Goal: Transaction & Acquisition: Purchase product/service

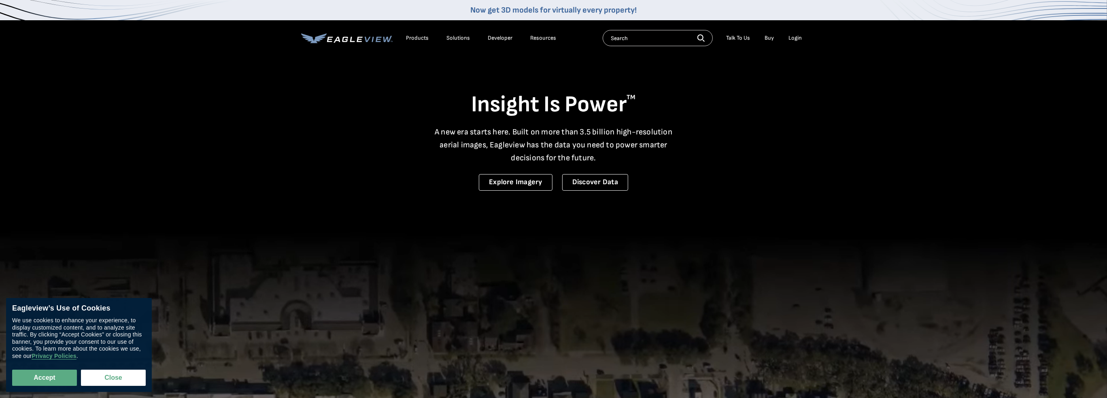
click at [797, 40] on div "Login" at bounding box center [795, 37] width 13 height 7
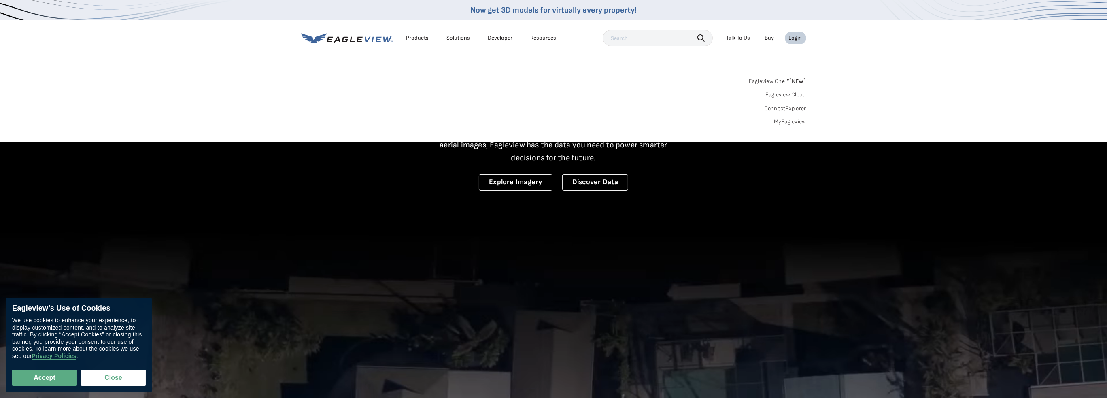
click at [792, 119] on link "MyEagleview" at bounding box center [790, 121] width 32 height 7
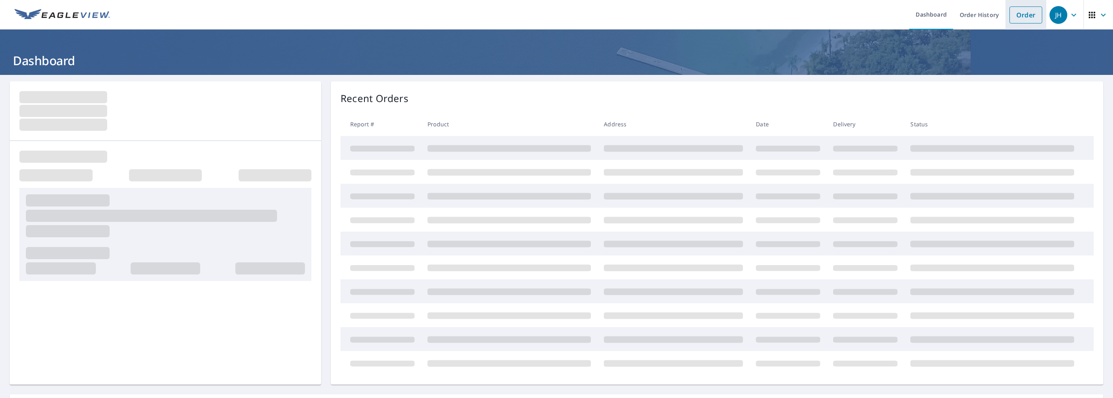
click at [1022, 13] on link "Order" at bounding box center [1026, 14] width 33 height 17
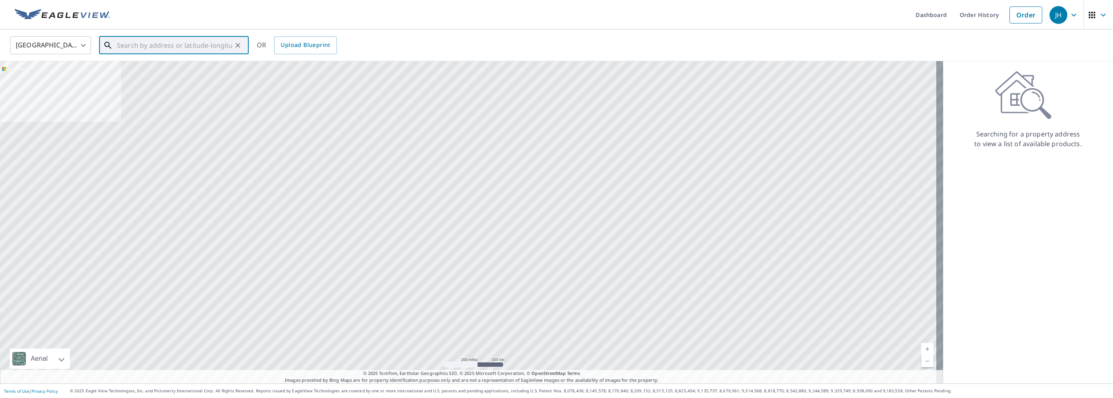
click at [118, 43] on input "text" at bounding box center [174, 45] width 115 height 23
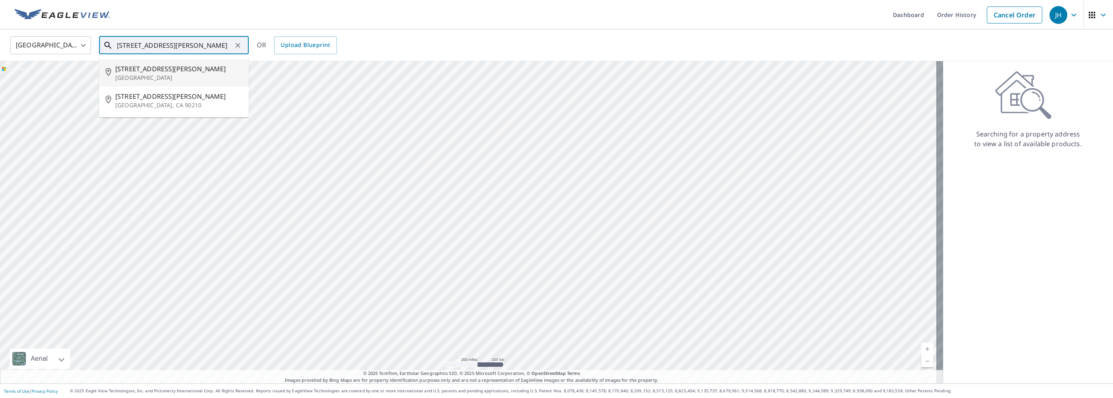
click at [151, 75] on p "[GEOGRAPHIC_DATA]" at bounding box center [178, 78] width 127 height 8
type input "[STREET_ADDRESS][PERSON_NAME][PERSON_NAME]"
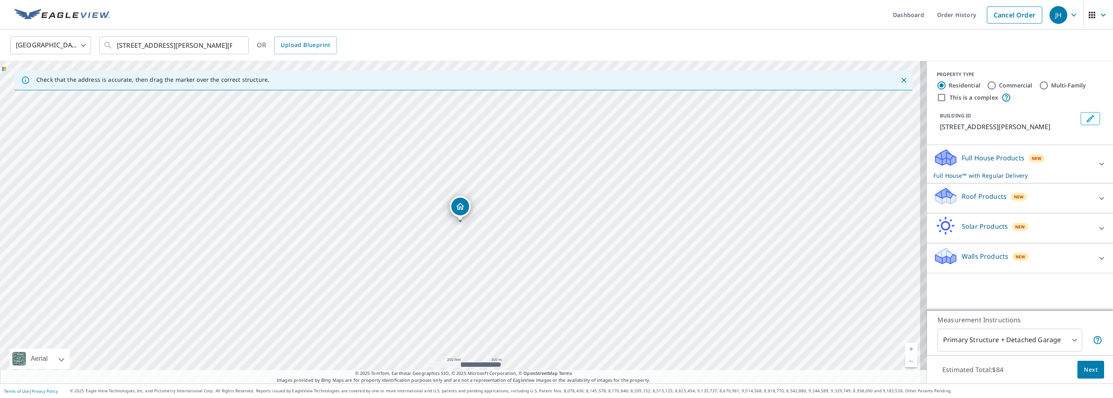
click at [943, 200] on icon at bounding box center [945, 199] width 4 height 7
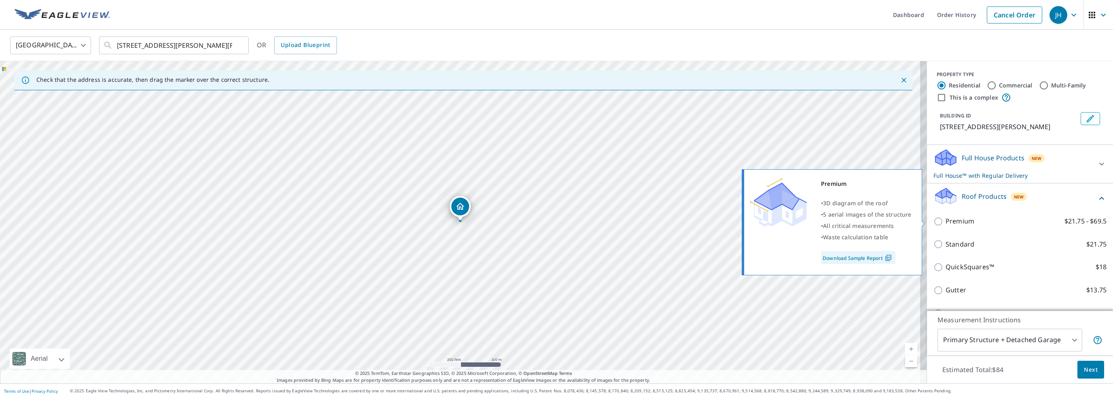
click at [934, 220] on input "Premium $21.75 - $69.5" at bounding box center [940, 221] width 12 height 10
checkbox input "true"
checkbox input "false"
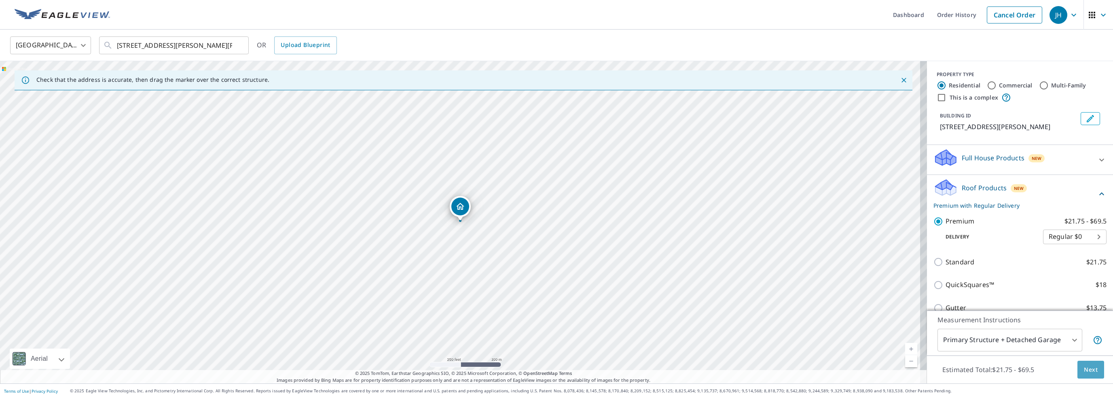
click at [1084, 374] on span "Next" at bounding box center [1091, 370] width 14 height 10
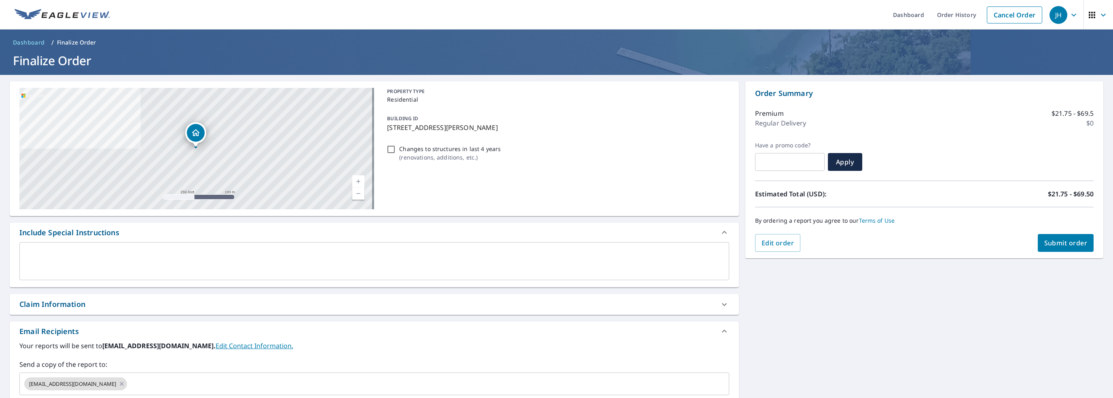
click at [388, 148] on input "Changes to structures in last 4 years ( renovations, additions, etc. )" at bounding box center [391, 149] width 10 height 10
checkbox input "true"
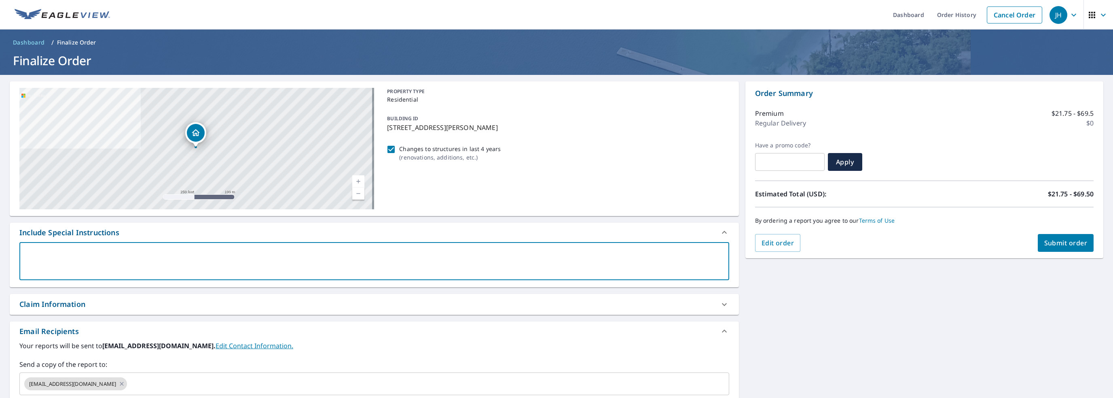
click at [106, 261] on textarea at bounding box center [374, 261] width 699 height 23
type textarea "i"
type textarea "x"
checkbox input "true"
type textarea "in"
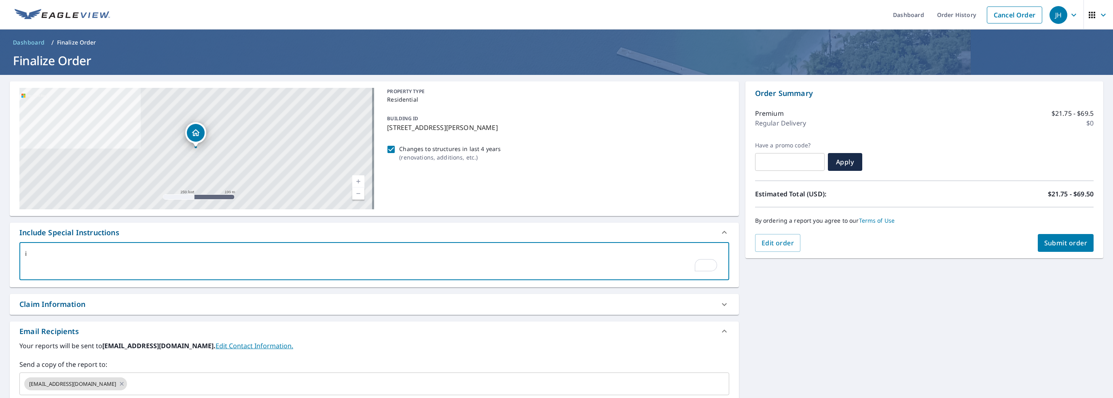
type textarea "x"
checkbox input "true"
type textarea "inc"
type textarea "x"
checkbox input "true"
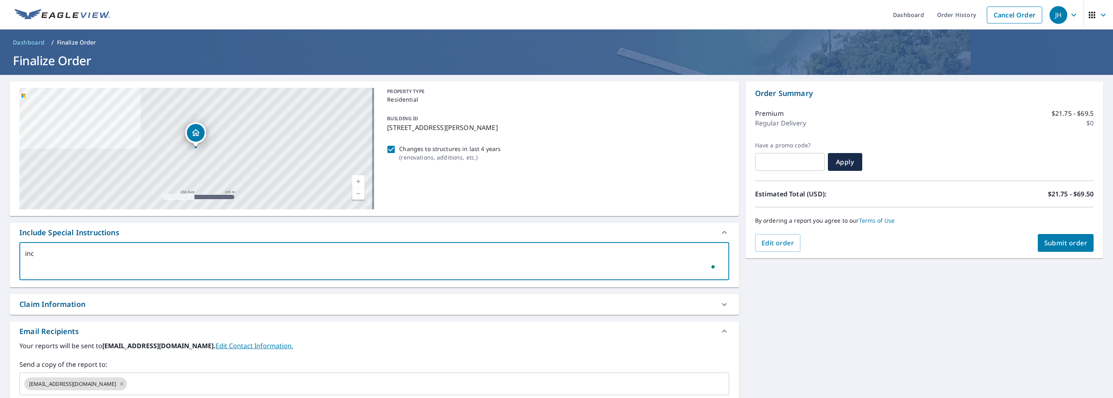
type textarea "incl"
type textarea "x"
checkbox input "true"
type textarea "inclu"
type textarea "x"
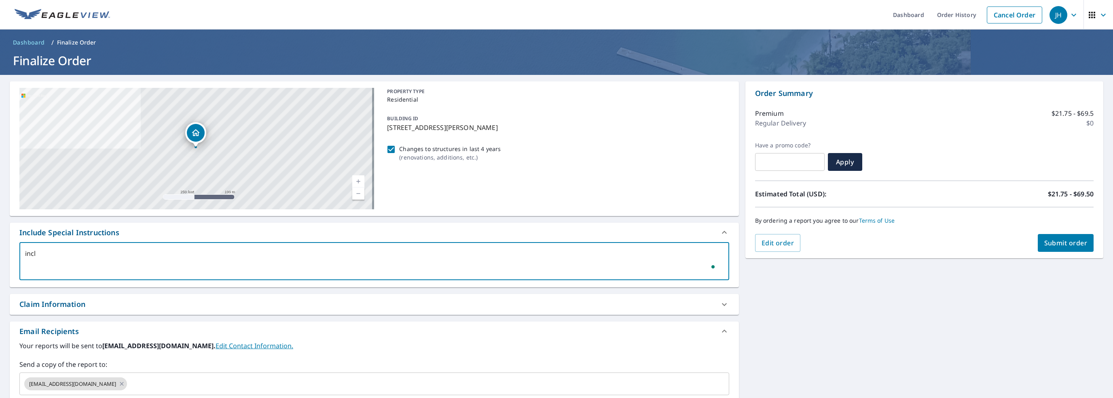
checkbox input "true"
type textarea "includ"
type textarea "x"
checkbox input "true"
type textarea "include"
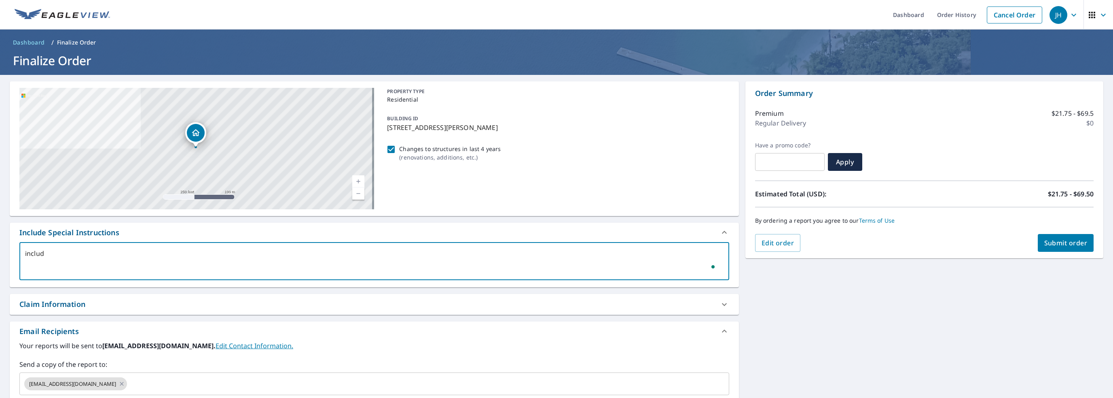
type textarea "x"
checkbox input "true"
type textarea "include"
type textarea "x"
checkbox input "true"
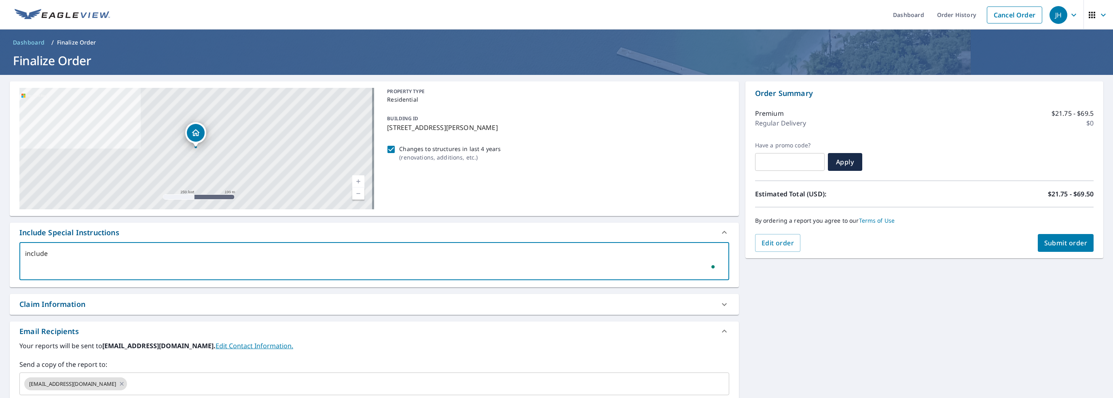
type textarea "include a"
type textarea "x"
checkbox input "true"
type textarea "include al"
type textarea "x"
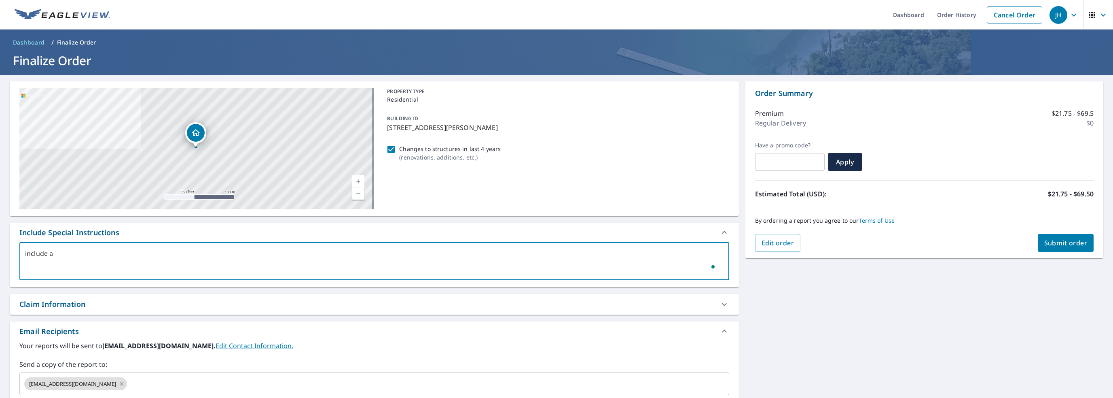
checkbox input "true"
type textarea "include all"
type textarea "x"
checkbox input "true"
type textarea "include all"
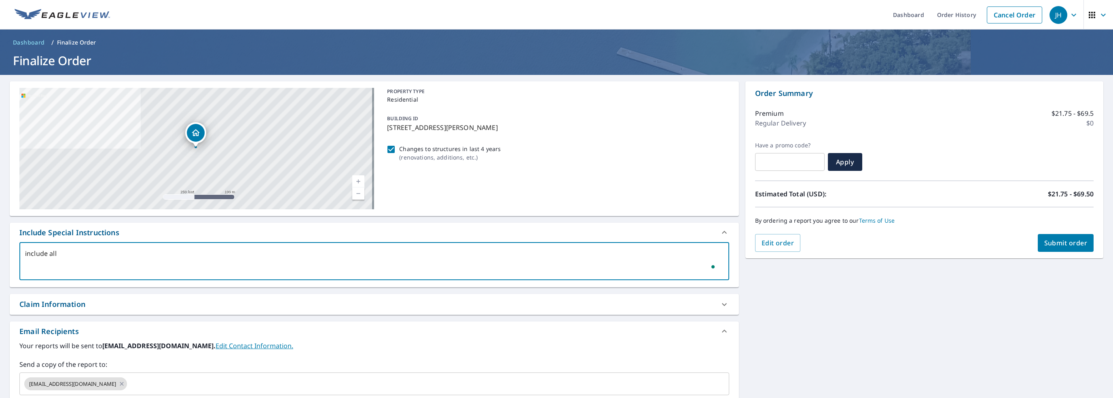
type textarea "x"
checkbox input "true"
type textarea "include all"
type textarea "x"
checkbox input "true"
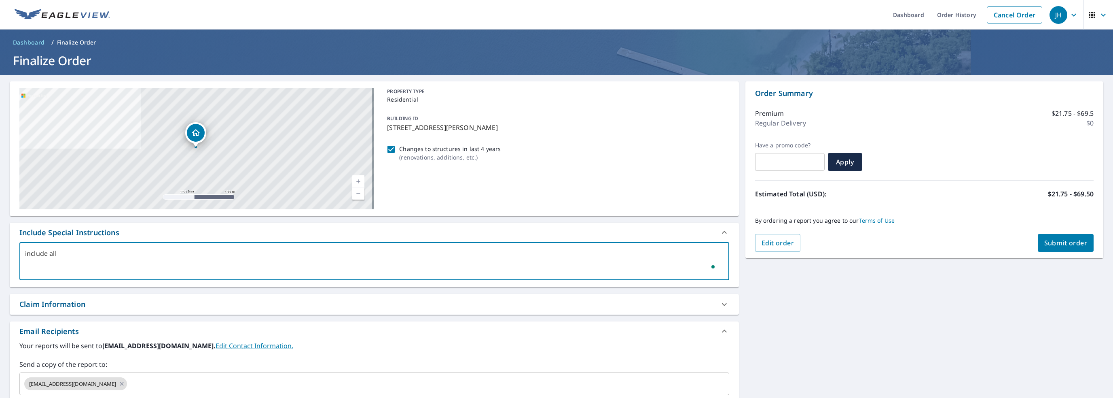
type textarea "include all 3"
type textarea "x"
checkbox input "true"
type textarea "include all 3"
type textarea "x"
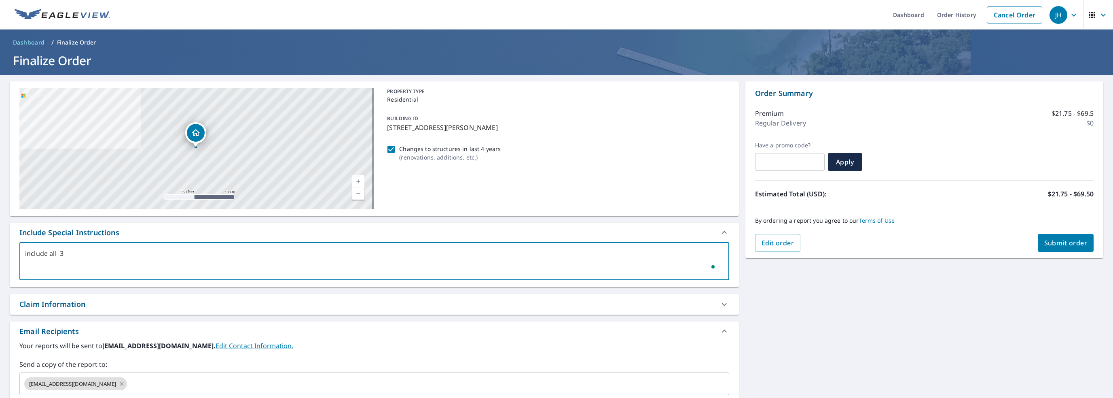
checkbox input "true"
type textarea "include all 3 s"
type textarea "x"
checkbox input "true"
type textarea "include all 3 st"
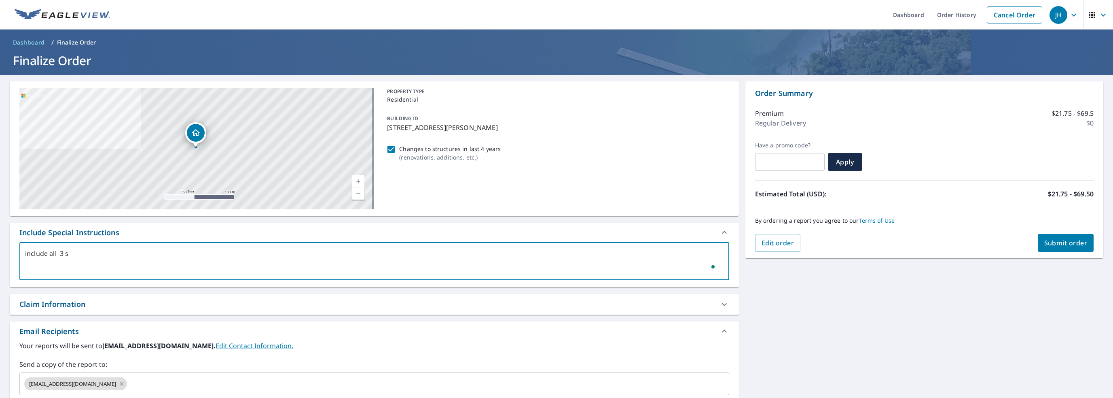
type textarea "x"
checkbox input "true"
type textarea "include all 3 str"
type textarea "x"
checkbox input "true"
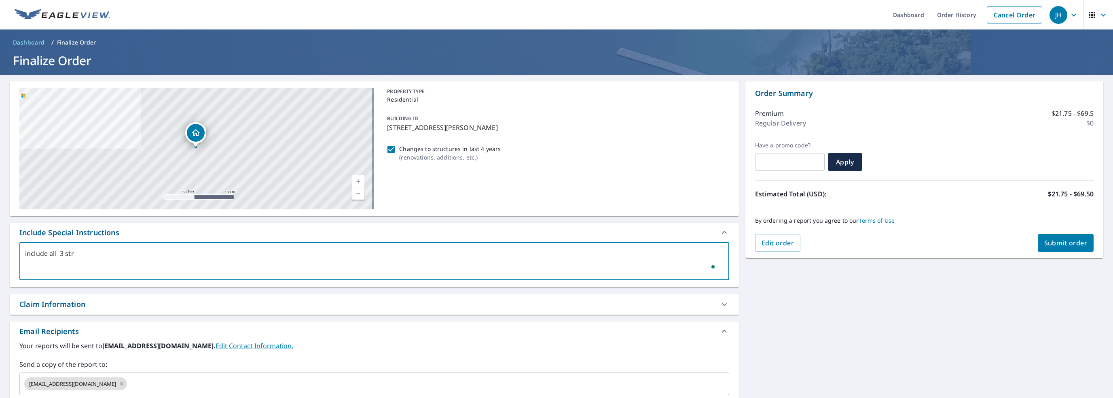
type textarea "include all 3 stru"
type textarea "x"
checkbox input "true"
type textarea "include all 3 struc"
type textarea "x"
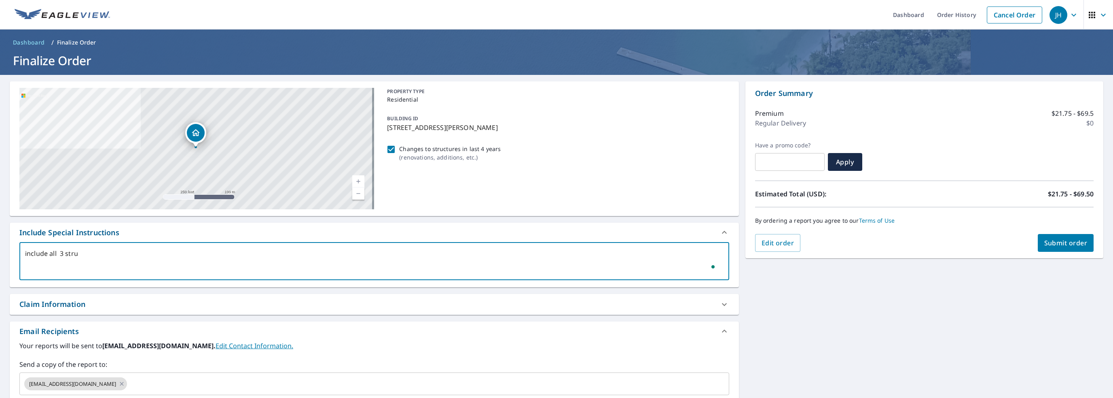
checkbox input "true"
type textarea "include all 3 struct"
type textarea "x"
checkbox input "true"
type textarea "include all 3 structu"
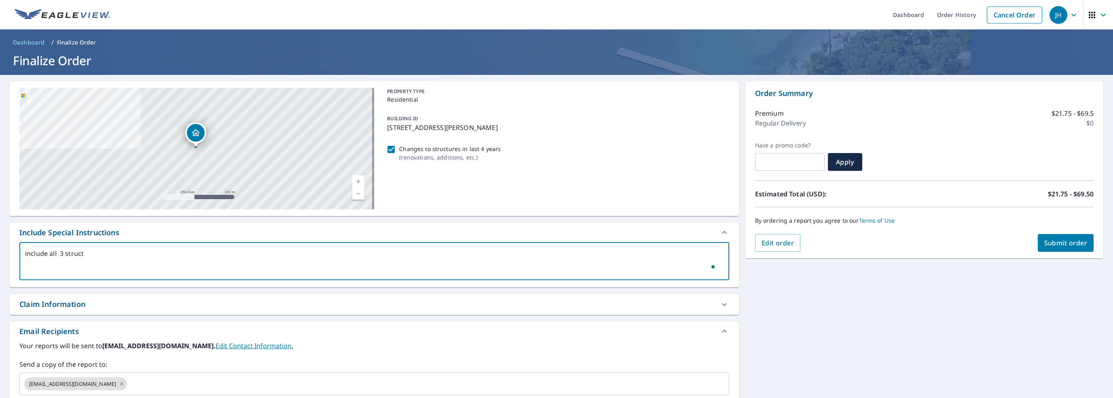
type textarea "x"
checkbox input "true"
type textarea "include all 3 structur"
type textarea "x"
checkbox input "true"
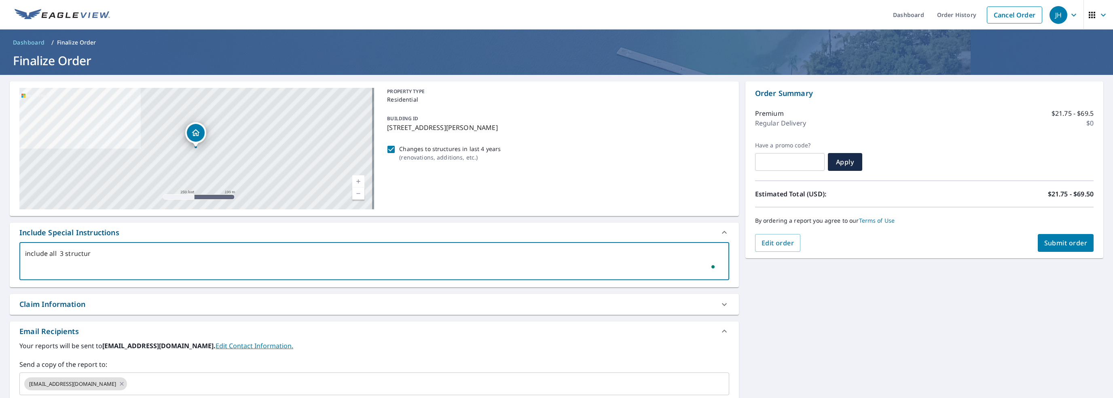
type textarea "include all 3 structure"
type textarea "x"
checkbox input "true"
type textarea "include all 3 structures"
type textarea "x"
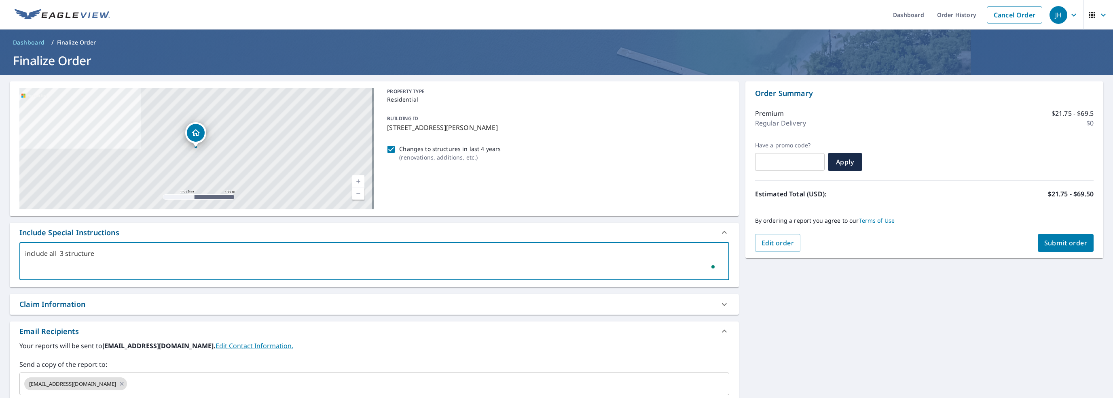
checkbox input "true"
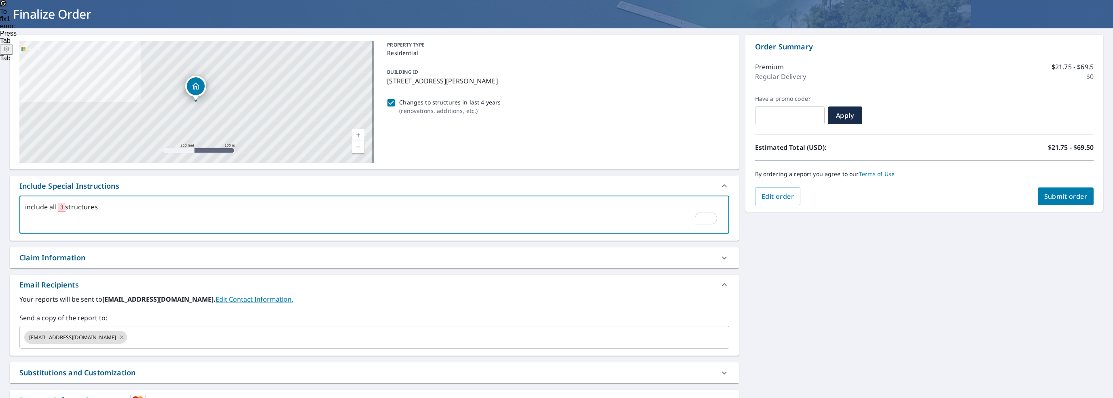
scroll to position [95, 0]
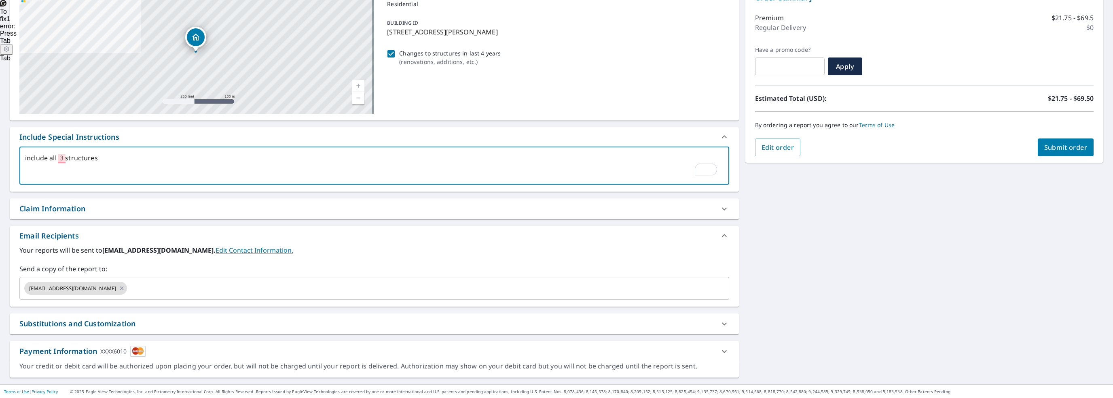
type textarea "include all 3 structures"
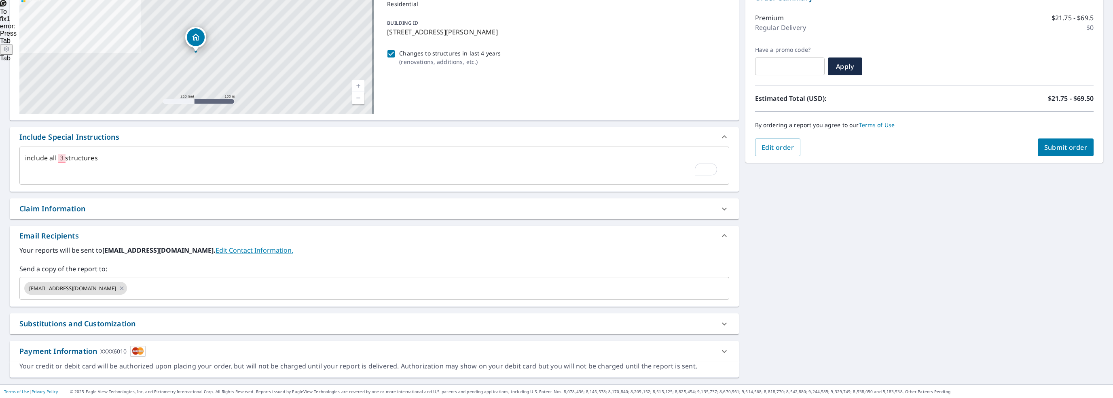
click at [113, 211] on div "Claim Information" at bounding box center [366, 208] width 695 height 11
type textarea "x"
checkbox input "true"
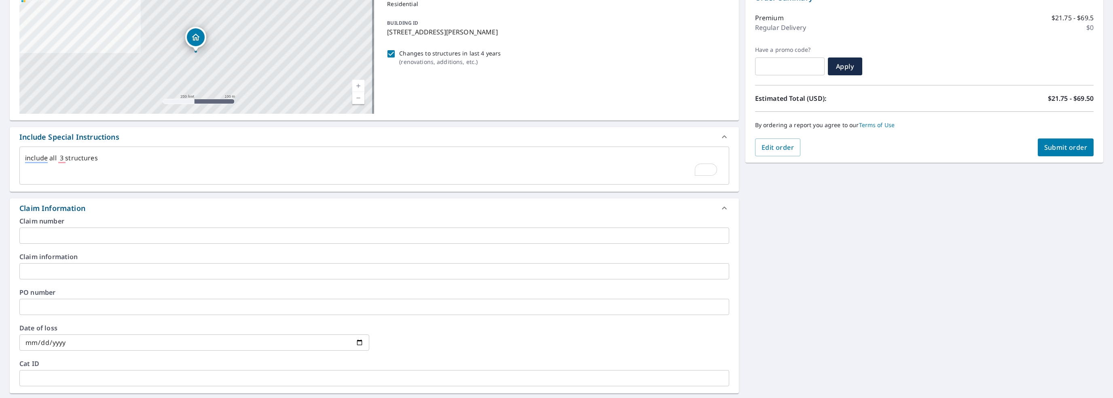
click at [112, 237] on input "text" at bounding box center [374, 235] width 710 height 16
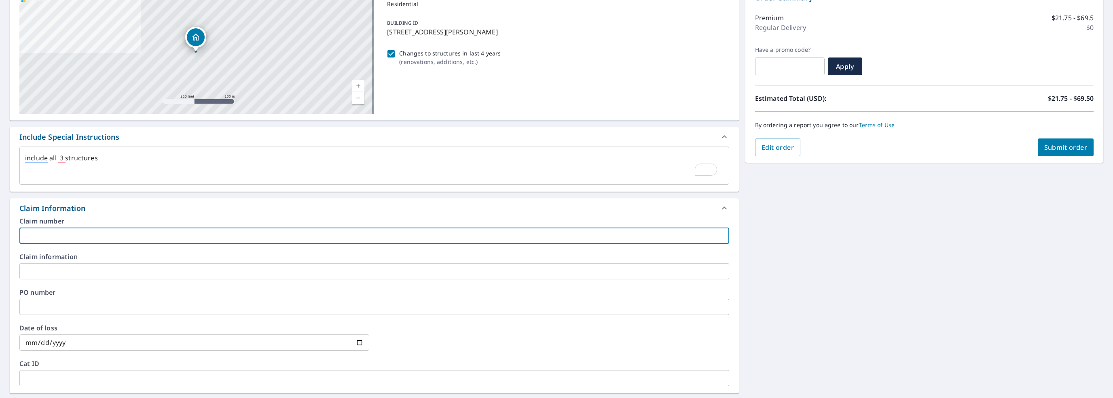
type input "rux01 jah"
type textarea "x"
checkbox input "true"
click at [64, 271] on input "text" at bounding box center [374, 271] width 710 height 16
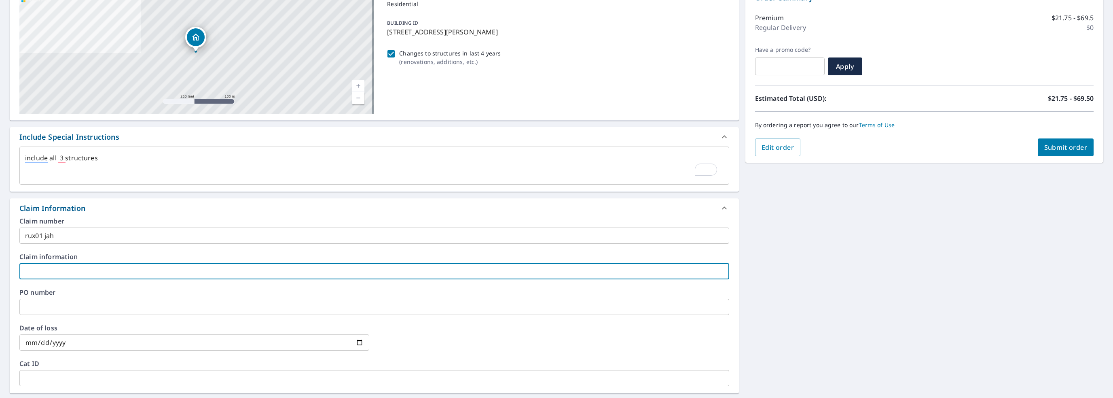
type textarea "x"
type input "2"
checkbox input "true"
type textarea "x"
type input "27"
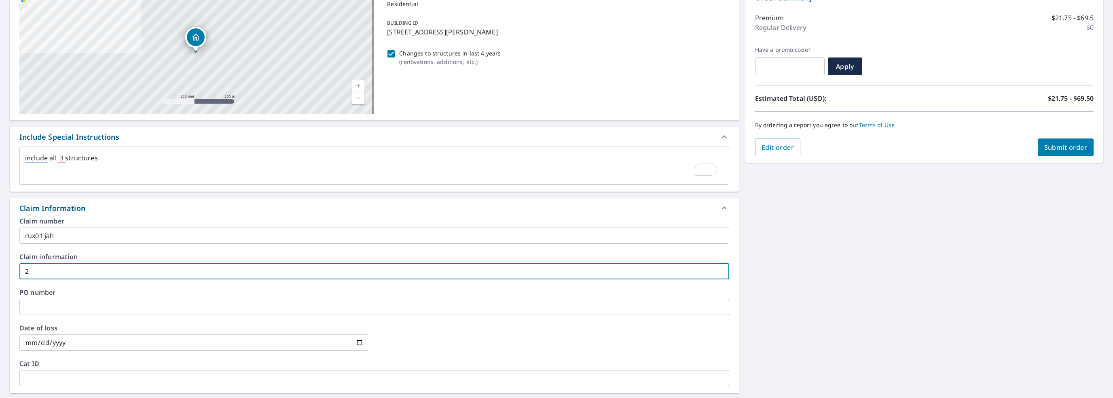
checkbox input "true"
type textarea "x"
type input "278"
checkbox input "true"
type textarea "x"
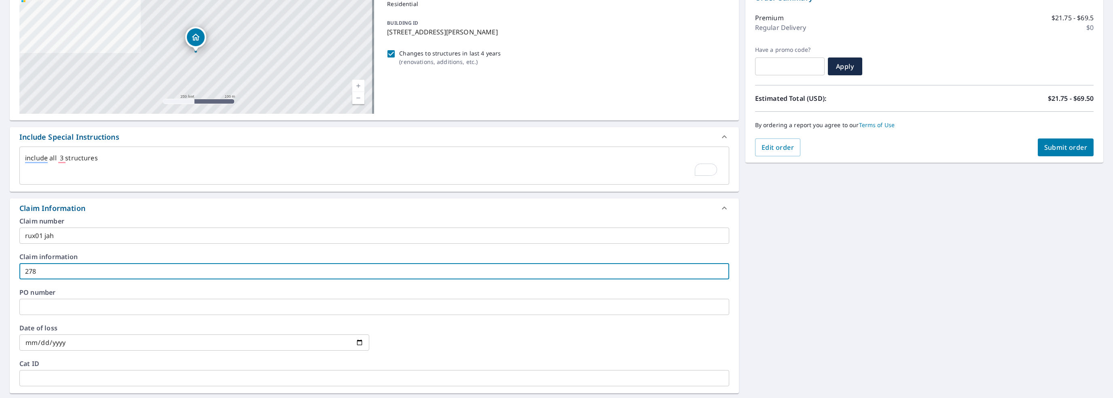
type input "2789"
checkbox input "true"
type textarea "x"
type input "27892"
checkbox input "true"
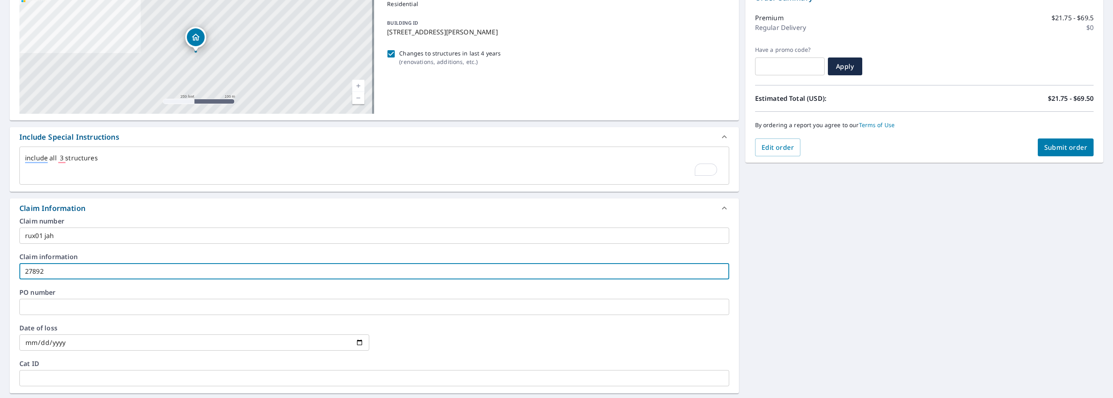
type textarea "x"
type input "278924"
checkbox input "true"
type input "278924"
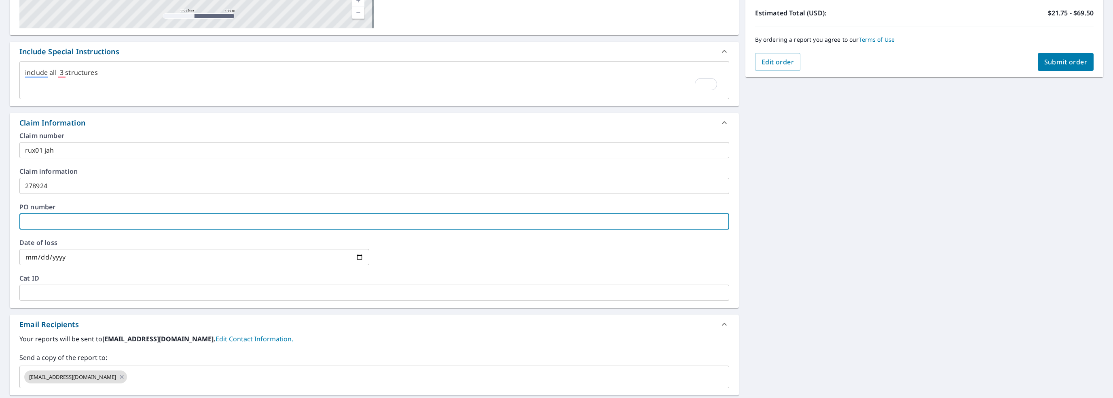
scroll to position [269, 0]
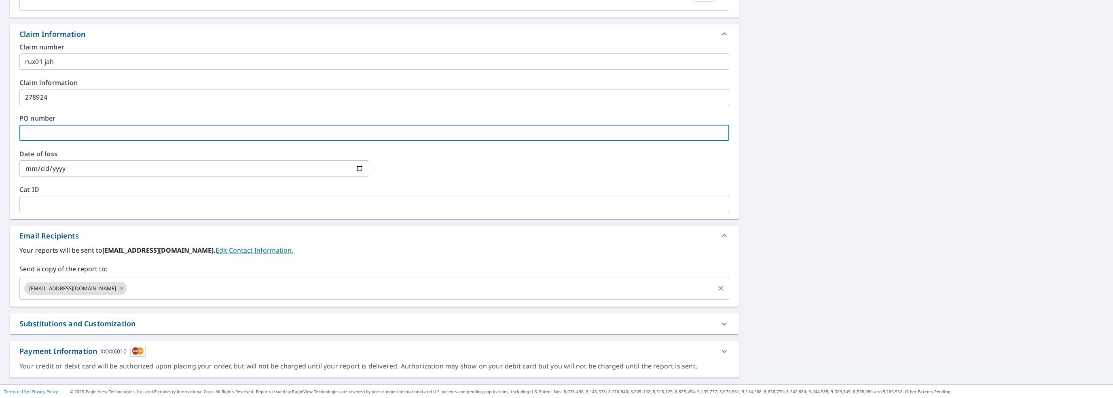
click at [130, 284] on input "text" at bounding box center [420, 287] width 585 height 15
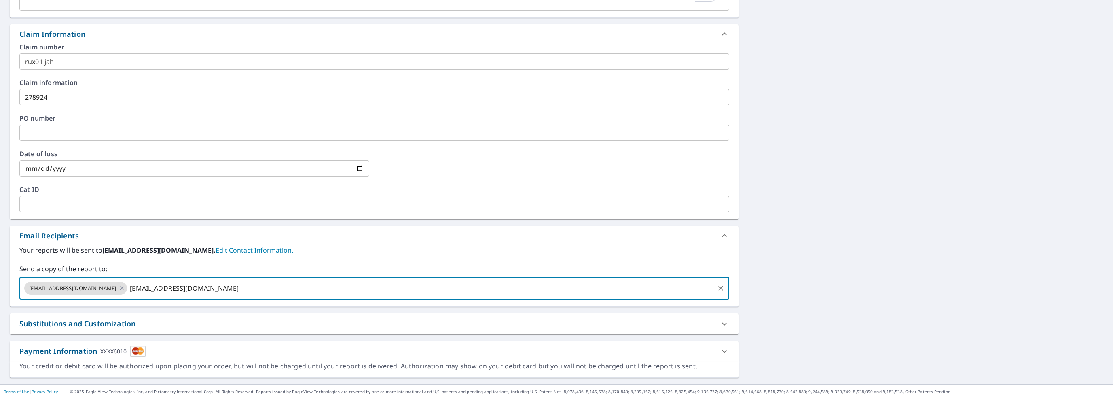
type input "bferchill@lonsmith.com"
type textarea "x"
checkbox input "true"
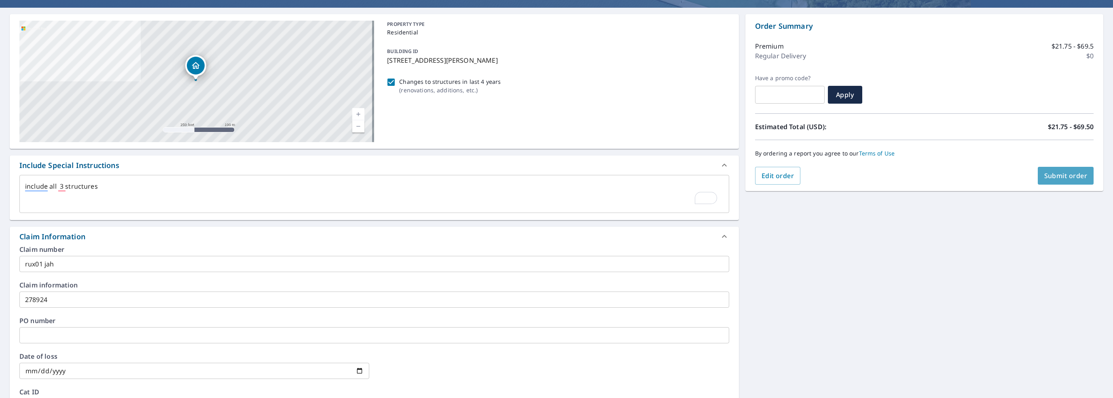
click at [1052, 180] on button "Submit order" at bounding box center [1066, 176] width 56 height 18
type textarea "x"
checkbox input "true"
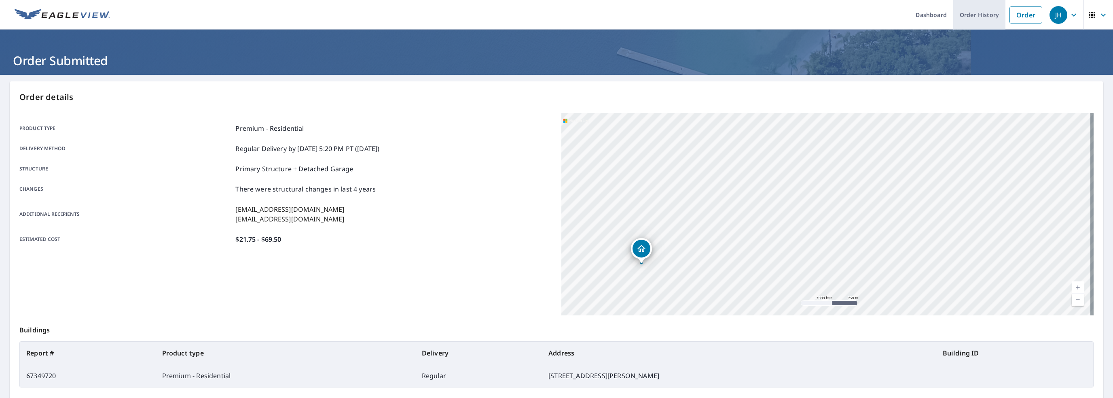
click at [967, 16] on link "Order History" at bounding box center [980, 15] width 52 height 30
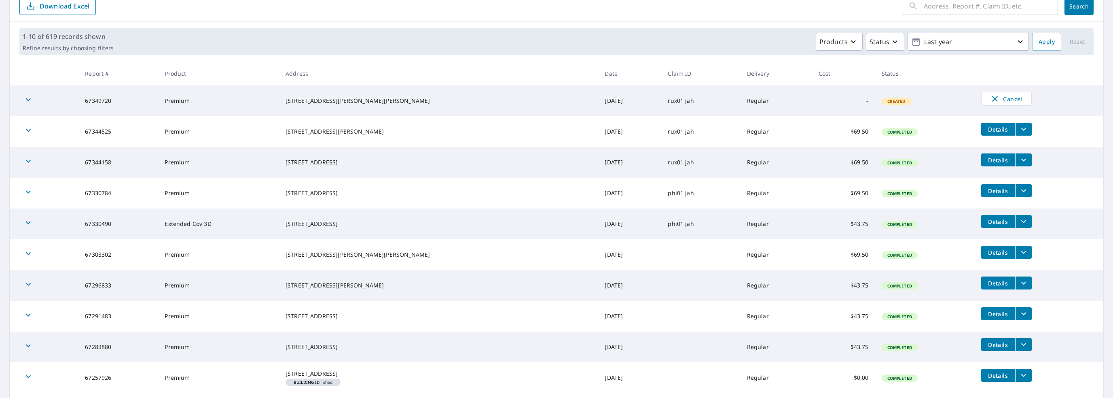
scroll to position [81, 0]
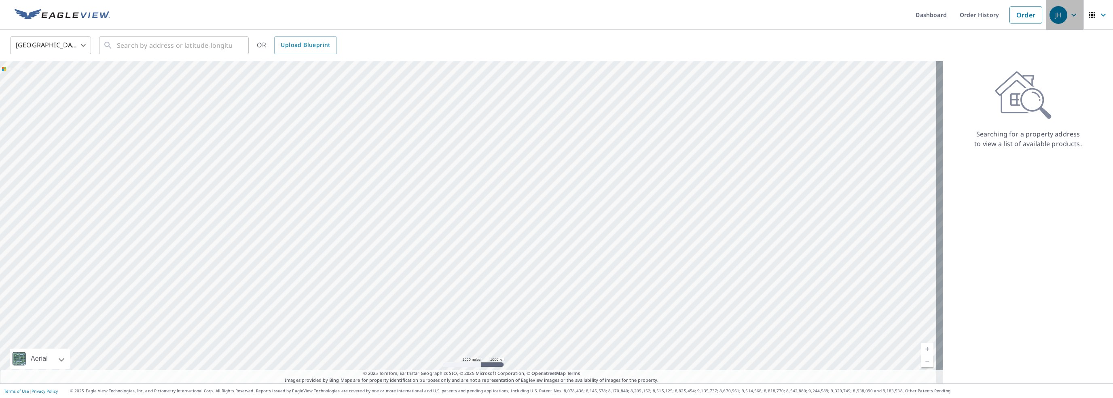
click at [1069, 17] on icon "button" at bounding box center [1074, 15] width 10 height 10
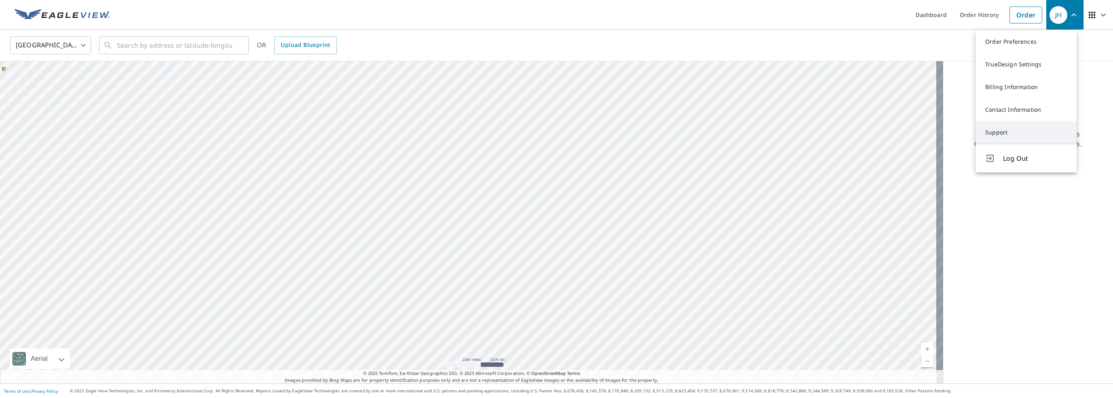
click at [1018, 128] on link "Support" at bounding box center [1026, 132] width 101 height 23
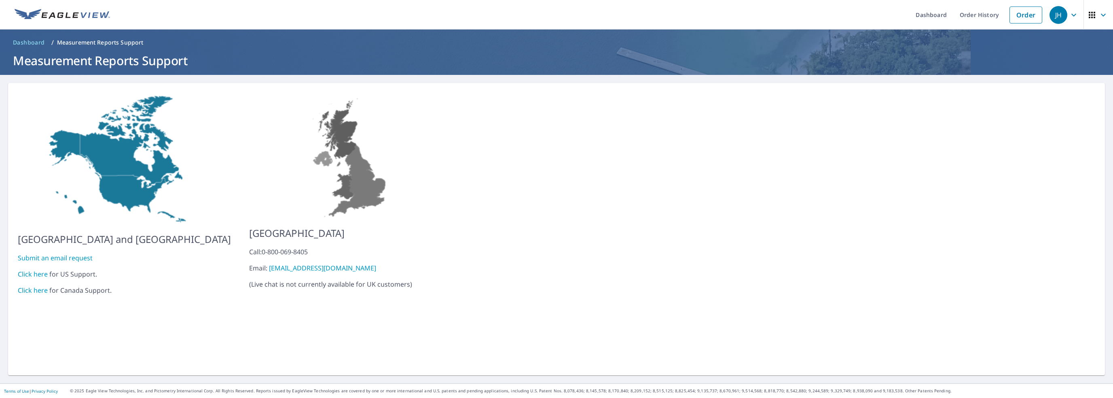
click at [57, 253] on link "Submit an email request" at bounding box center [55, 257] width 75 height 9
click at [24, 269] on link "Click here" at bounding box center [33, 273] width 30 height 9
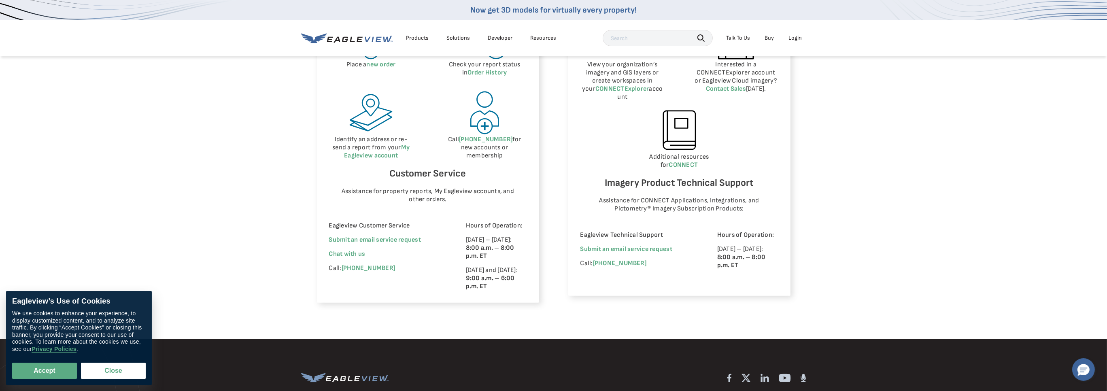
scroll to position [445, 0]
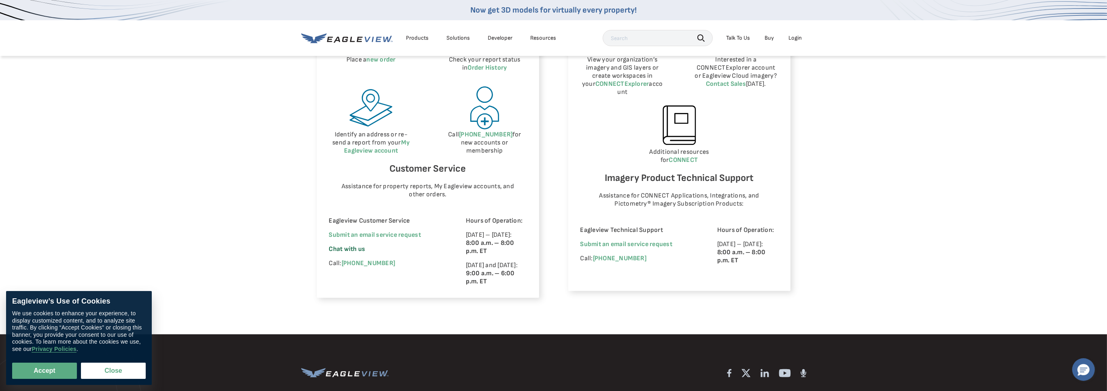
click at [351, 247] on span "Chat with us" at bounding box center [347, 249] width 36 height 8
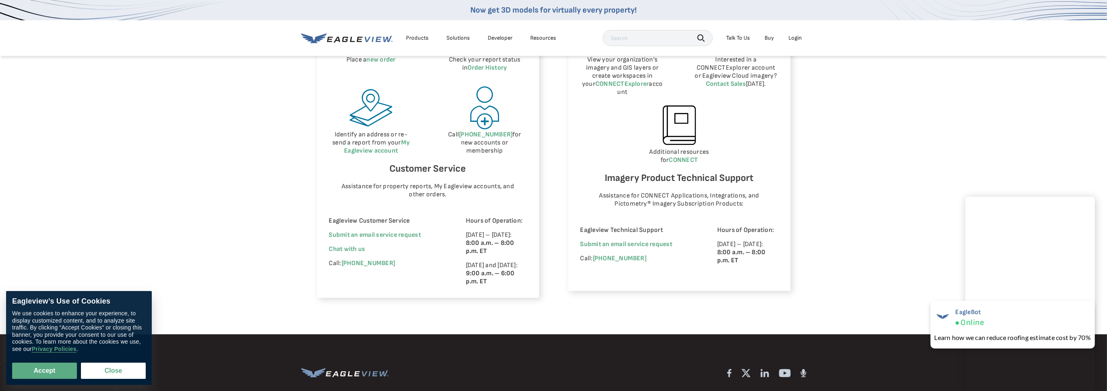
click at [886, 268] on div "Eagleview Property Reports Place a new order Check your report status in Order …" at bounding box center [553, 137] width 1107 height 394
click at [1092, 306] on span "×" at bounding box center [1092, 305] width 4 height 8
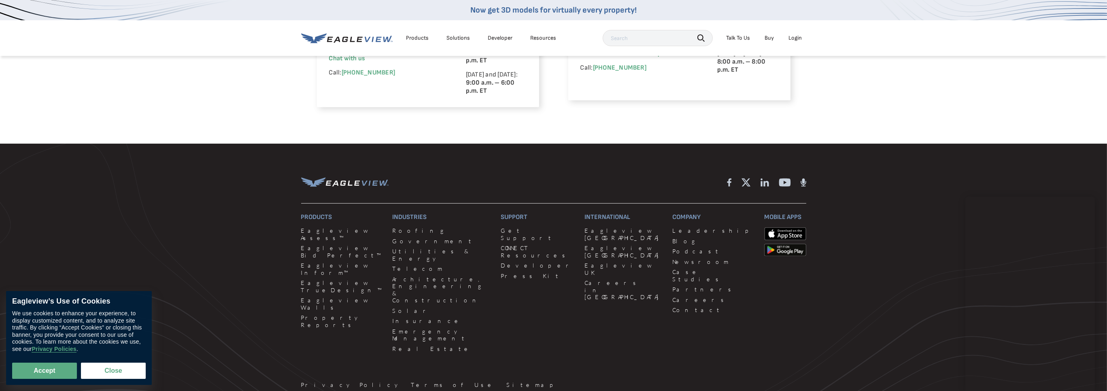
scroll to position [647, 0]
